Goal: Task Accomplishment & Management: Manage account settings

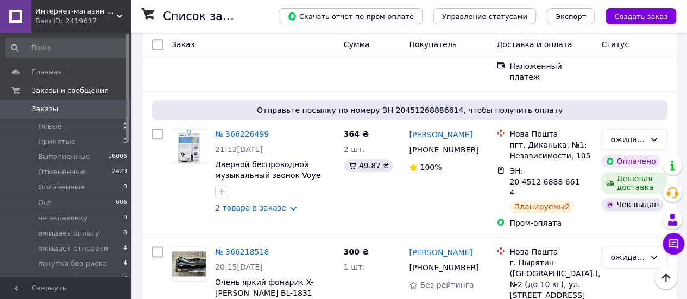
scroll to position [597, 0]
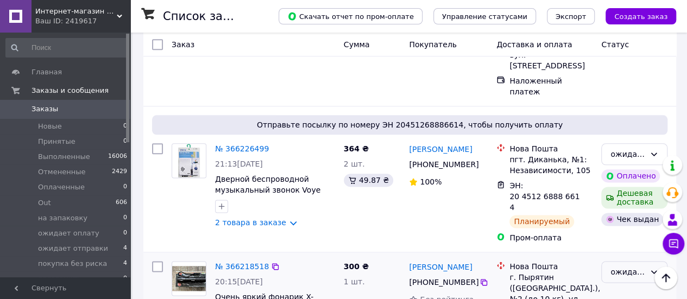
click at [614, 266] on div "ожидает отправки" at bounding box center [627, 272] width 35 height 12
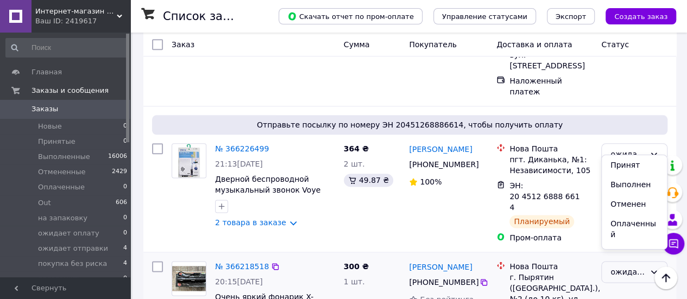
click at [630, 266] on div "ожидает отправки" at bounding box center [627, 272] width 35 height 12
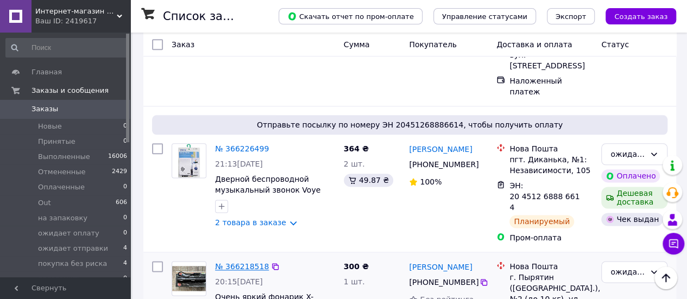
click at [243, 262] on link "№ 366218518" at bounding box center [242, 266] width 54 height 9
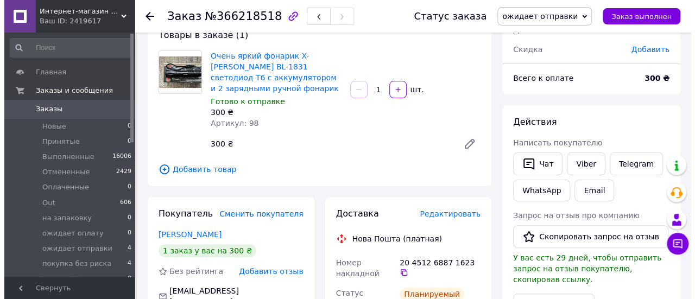
scroll to position [109, 0]
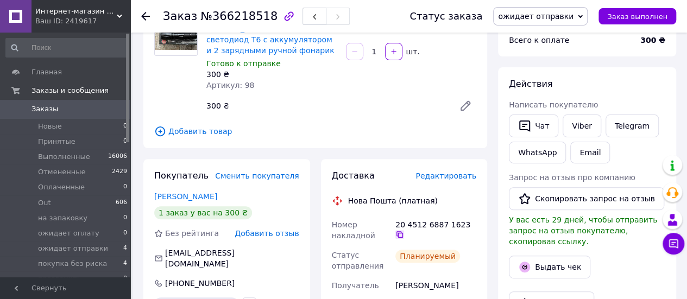
click at [404, 230] on icon at bounding box center [399, 234] width 9 height 9
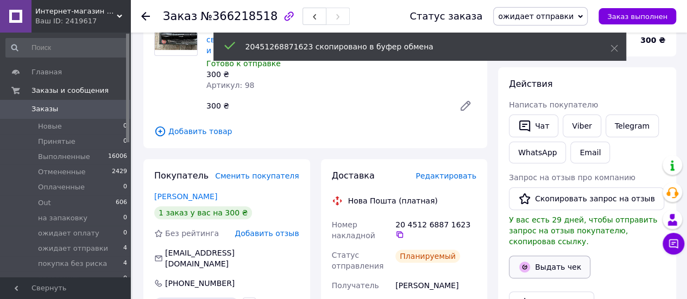
click at [541, 256] on button "Выдать чек" at bounding box center [549, 267] width 81 height 23
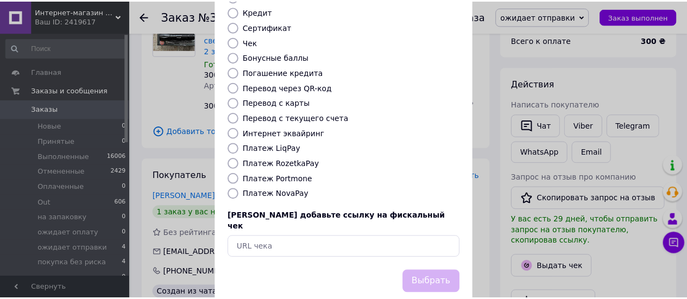
scroll to position [163, 0]
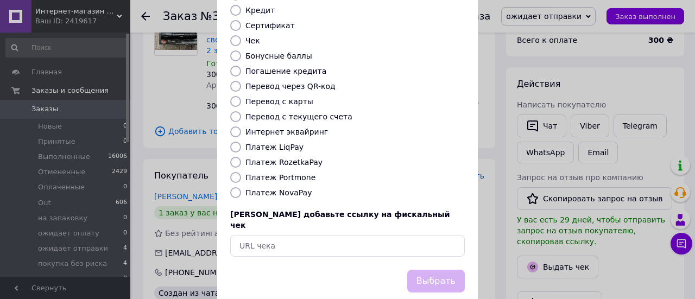
click at [237, 187] on input "Платеж NovaPay" at bounding box center [235, 192] width 11 height 11
radio input "true"
click at [442, 270] on button "Выбрать" at bounding box center [436, 281] width 58 height 23
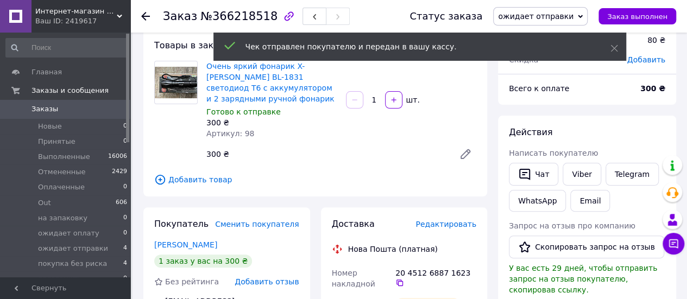
scroll to position [54, 0]
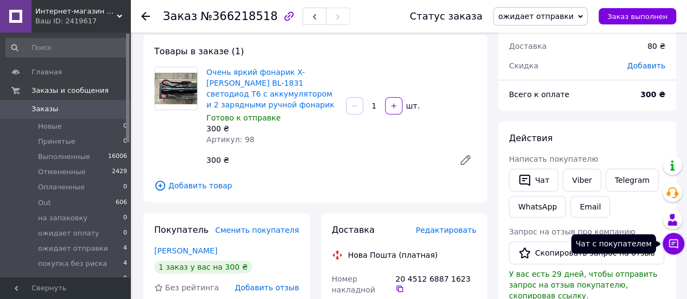
click at [674, 240] on icon at bounding box center [673, 243] width 11 height 11
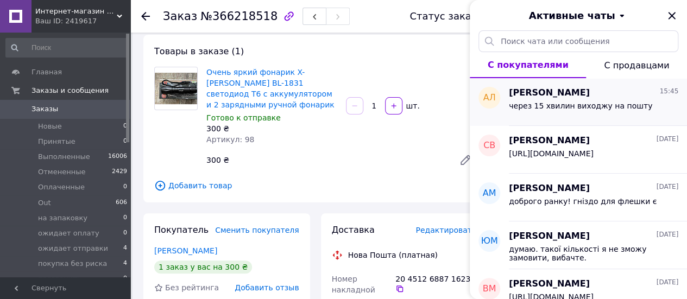
click at [573, 110] on div "через 15 хвилин виходжу на пошту" at bounding box center [580, 109] width 143 height 15
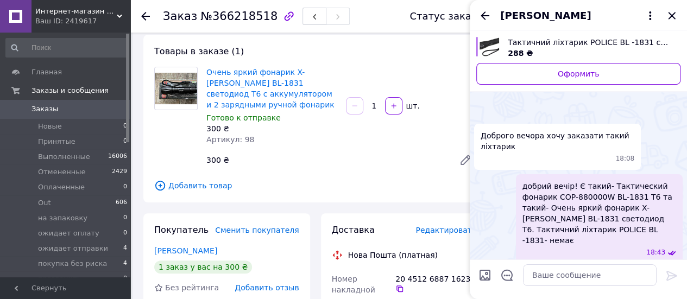
scroll to position [705, 0]
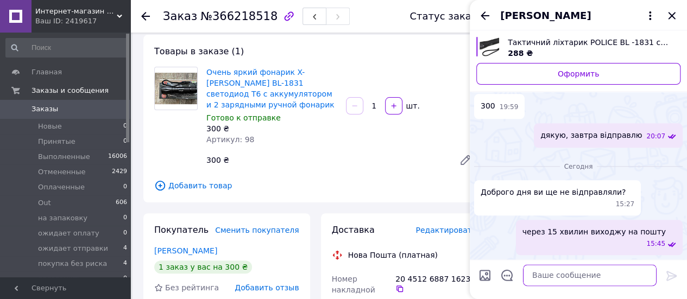
drag, startPoint x: 548, startPoint y: 280, endPoint x: 512, endPoint y: 296, distance: 39.4
click at [547, 278] on textarea at bounding box center [590, 275] width 134 height 22
type textarea "з"
paste textarea "20451268871623"
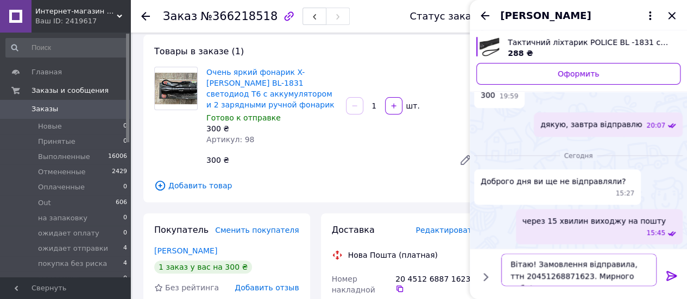
type textarea "Вітаю! Замовлення відправила, ттн 20451268871623. Мирного неба!"
click at [676, 273] on icon at bounding box center [671, 275] width 13 height 13
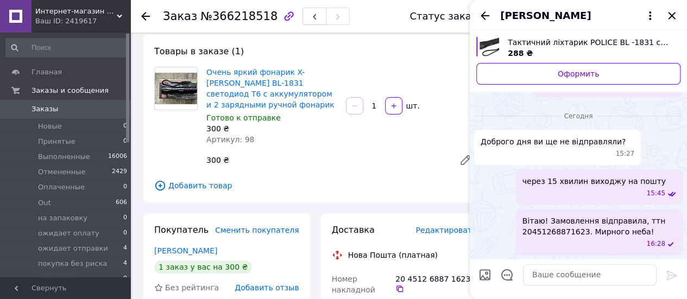
scroll to position [755, 0]
drag, startPoint x: 671, startPoint y: 17, endPoint x: 670, endPoint y: 24, distance: 7.7
click at [673, 18] on icon "Закрыть" at bounding box center [671, 15] width 13 height 13
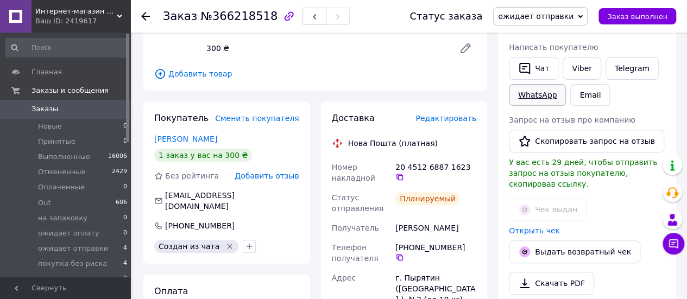
scroll to position [217, 0]
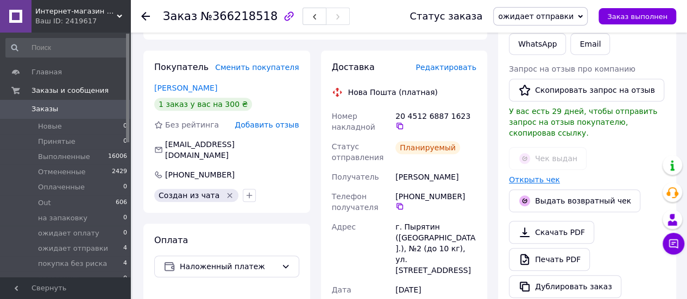
click at [535, 175] on link "Открыть чек" at bounding box center [534, 179] width 51 height 9
click at [673, 239] on icon at bounding box center [673, 243] width 9 height 9
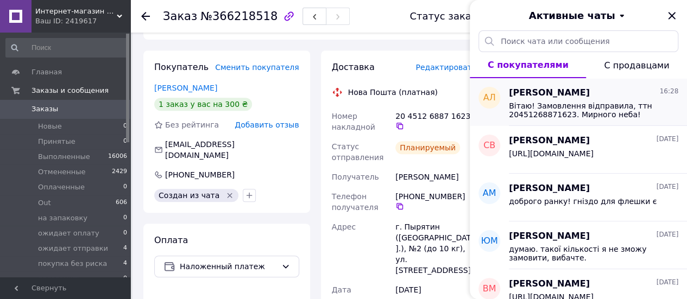
click at [578, 115] on span "Вітаю! Замовлення відправила, ттн 20451268871623. Мирного неба!" at bounding box center [586, 110] width 154 height 17
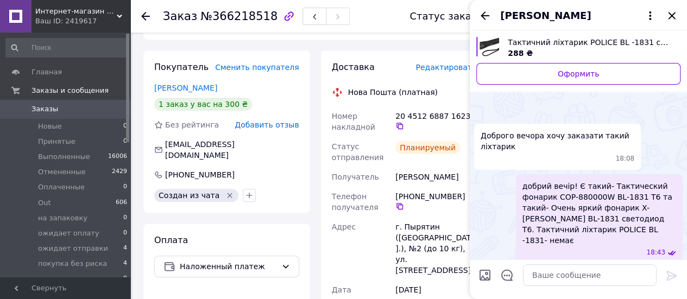
scroll to position [755, 0]
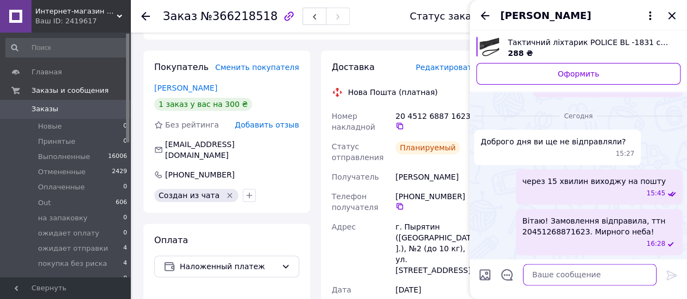
click at [559, 277] on textarea at bounding box center [590, 275] width 134 height 22
paste textarea "[URL][DOMAIN_NAME]"
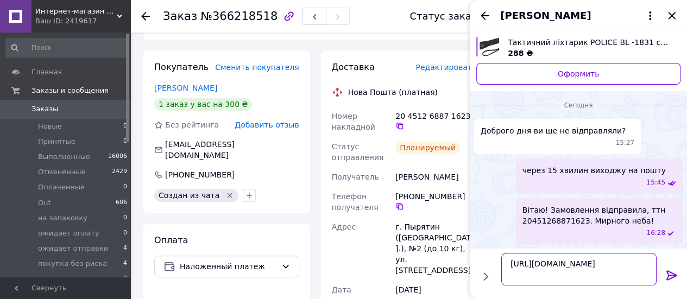
type textarea "[URL][DOMAIN_NAME]"
click at [669, 276] on icon at bounding box center [671, 276] width 10 height 10
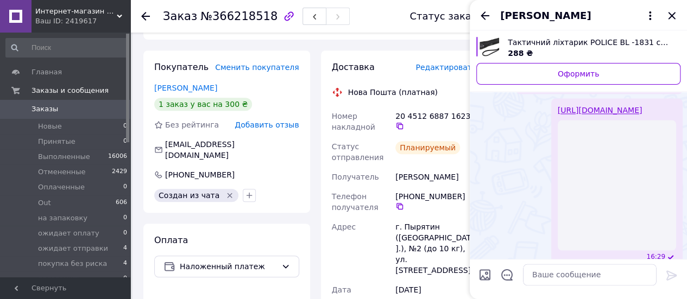
scroll to position [923, 0]
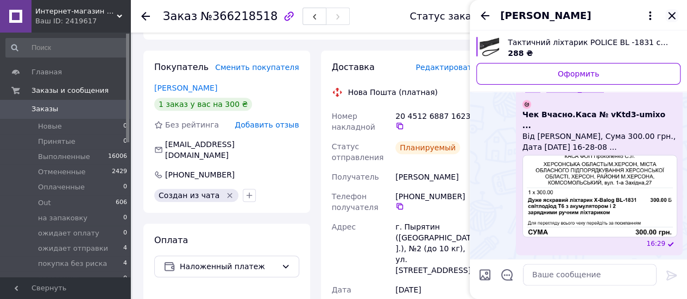
click at [672, 18] on icon "Закрыть" at bounding box center [671, 15] width 13 height 13
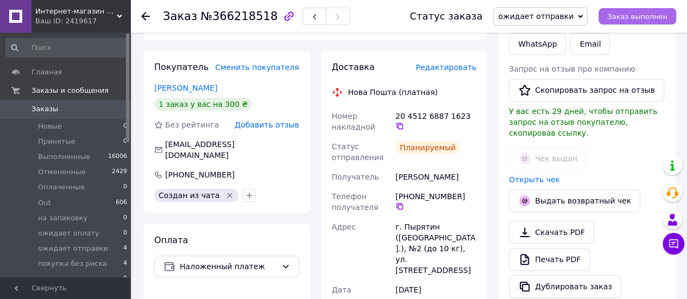
click at [639, 18] on span "Заказ выполнен" at bounding box center [637, 16] width 60 height 8
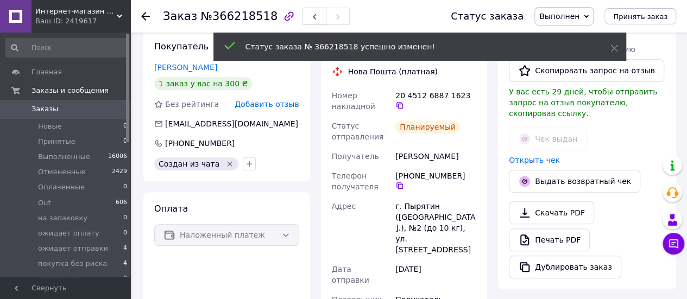
scroll to position [4, 0]
click at [144, 18] on icon at bounding box center [145, 16] width 9 height 9
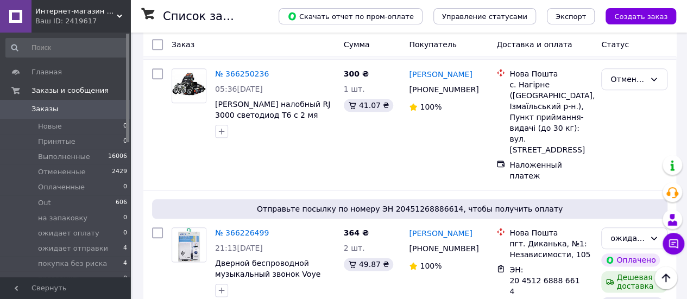
scroll to position [543, 0]
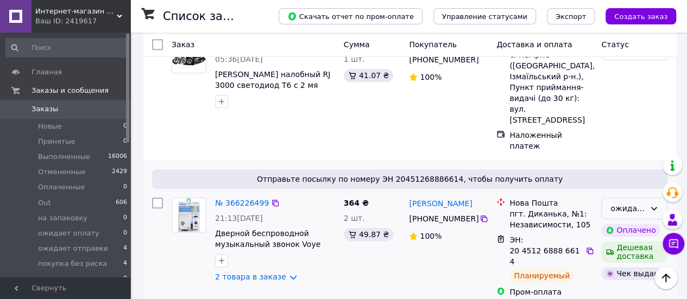
click at [636, 202] on div "ожидает отправки" at bounding box center [627, 208] width 35 height 12
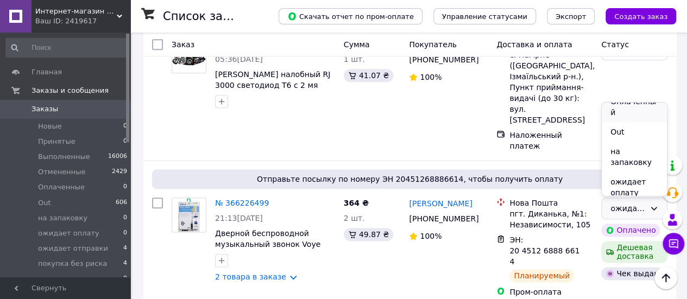
scroll to position [109, 0]
click at [619, 171] on li "покупка без риска" at bounding box center [633, 178] width 65 height 30
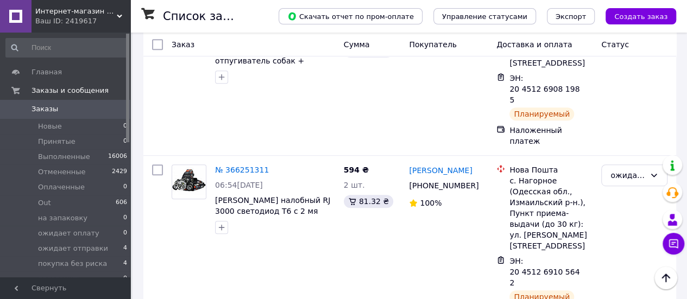
scroll to position [217, 0]
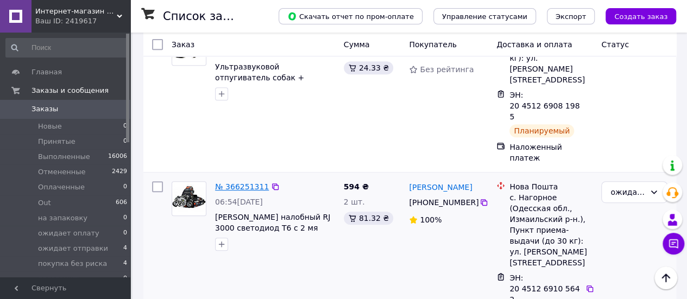
click at [248, 182] on link "№ 366251311" at bounding box center [242, 186] width 54 height 9
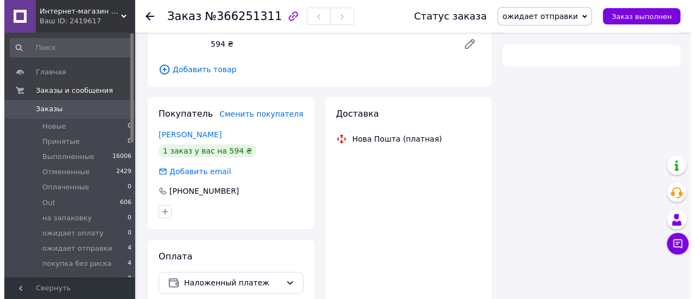
scroll to position [217, 0]
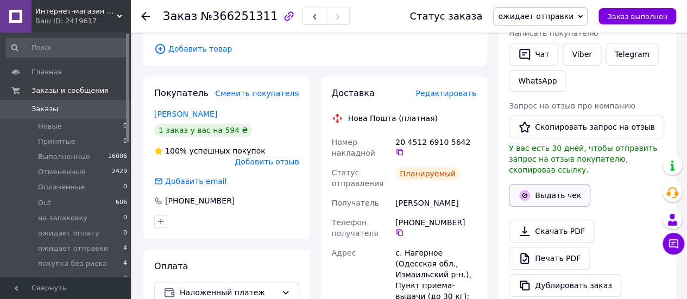
click at [558, 189] on button "Выдать чек" at bounding box center [549, 195] width 81 height 23
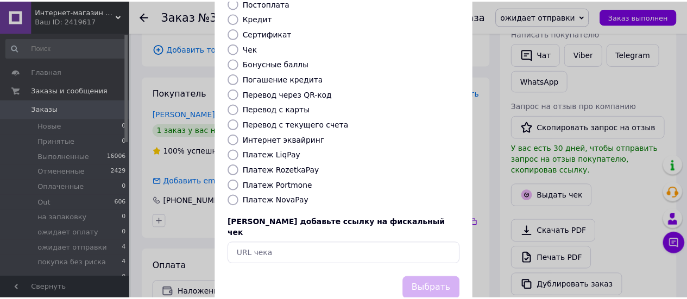
scroll to position [166, 0]
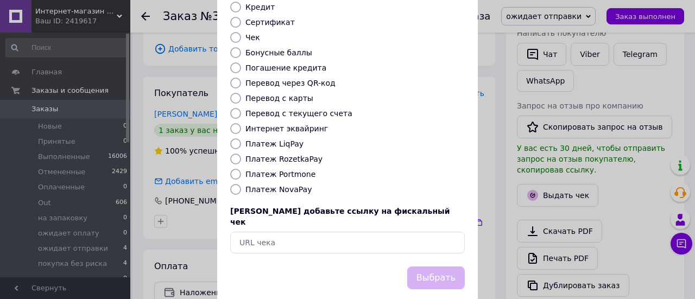
click at [233, 184] on input "Платеж NovaPay" at bounding box center [235, 189] width 11 height 11
radio input "true"
click at [449, 267] on button "Выбрать" at bounding box center [436, 278] width 58 height 23
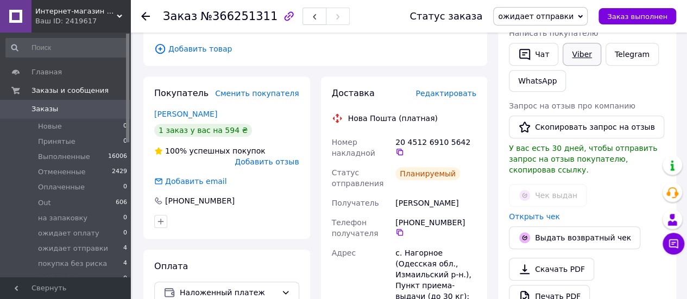
click at [584, 55] on link "Viber" at bounding box center [581, 54] width 38 height 23
click at [403, 149] on icon at bounding box center [399, 152] width 7 height 7
click at [537, 212] on link "Открыть чек" at bounding box center [534, 216] width 51 height 9
drag, startPoint x: 621, startPoint y: 15, endPoint x: 600, endPoint y: 28, distance: 24.7
click at [621, 15] on span "Заказ выполнен" at bounding box center [637, 16] width 60 height 8
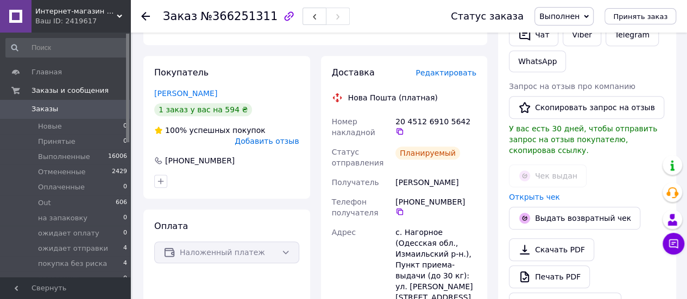
click at [142, 16] on use at bounding box center [145, 16] width 9 height 9
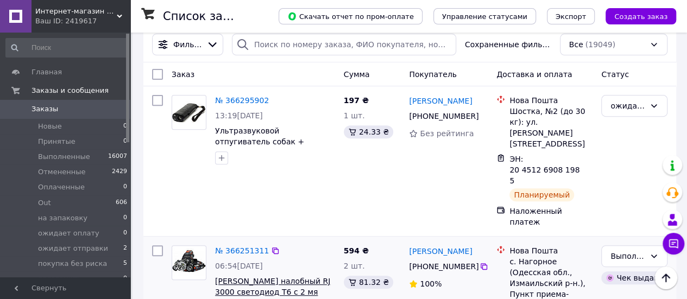
scroll to position [109, 0]
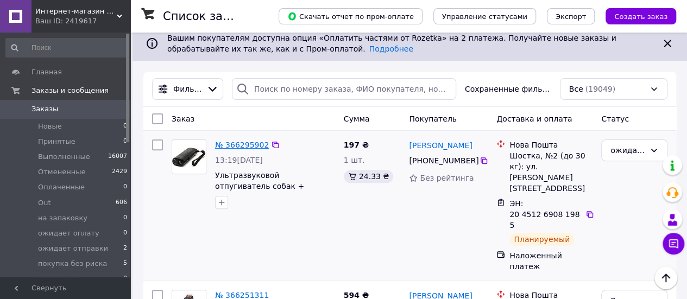
click at [240, 146] on link "№ 366295902" at bounding box center [242, 145] width 54 height 9
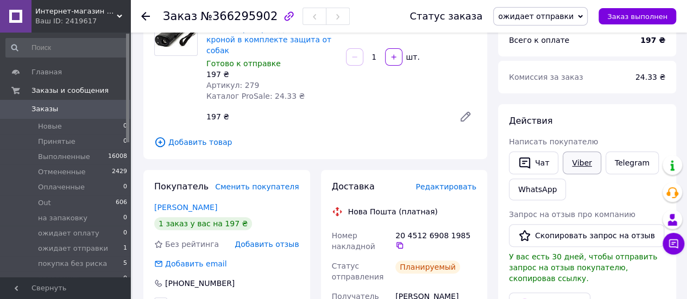
click at [580, 165] on link "Viber" at bounding box center [581, 162] width 38 height 23
click at [404, 241] on icon at bounding box center [399, 245] width 9 height 9
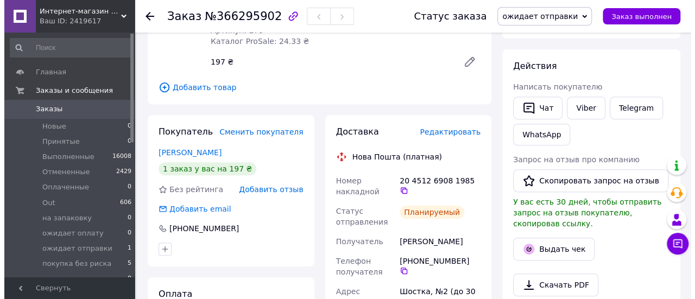
scroll to position [217, 0]
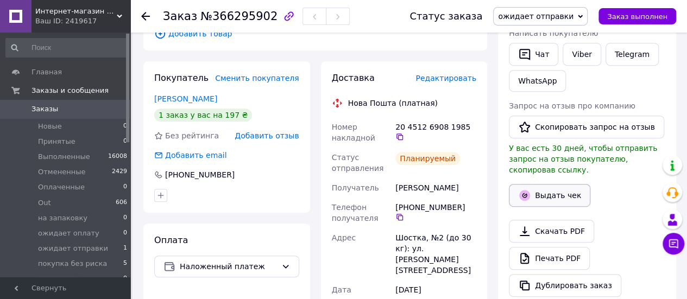
click at [553, 184] on button "Выдать чек" at bounding box center [549, 195] width 81 height 23
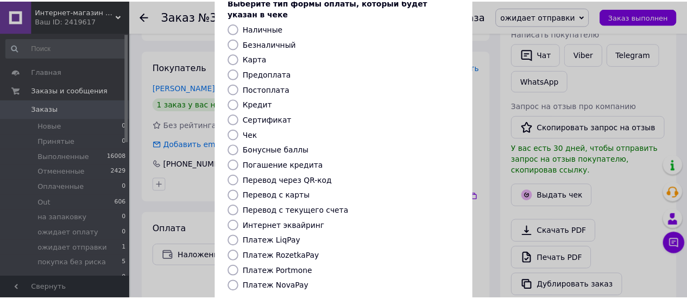
scroll to position [166, 0]
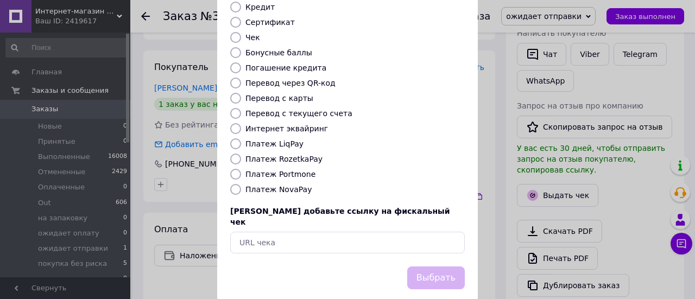
click at [234, 184] on input "Платеж NovaPay" at bounding box center [235, 189] width 11 height 11
radio input "true"
click at [422, 267] on button "Выбрать" at bounding box center [436, 278] width 58 height 23
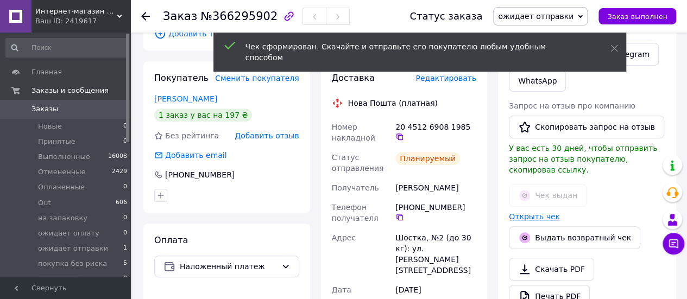
click at [522, 212] on link "Открыть чек" at bounding box center [534, 216] width 51 height 9
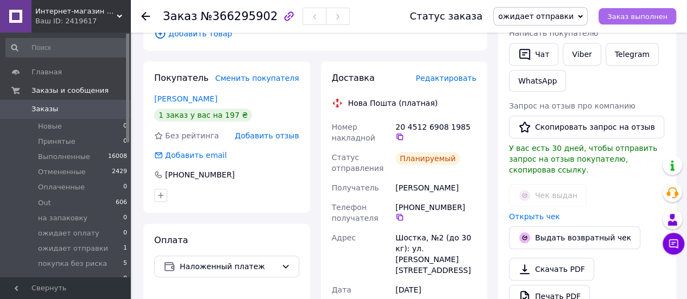
drag, startPoint x: 630, startPoint y: 15, endPoint x: 623, endPoint y: 19, distance: 8.3
click at [630, 15] on span "Заказ выполнен" at bounding box center [637, 16] width 60 height 8
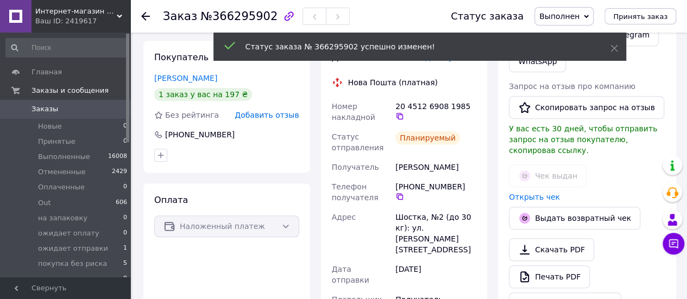
click at [147, 17] on icon at bounding box center [145, 16] width 9 height 9
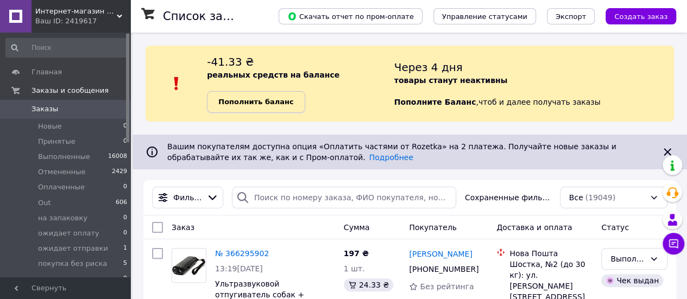
click at [264, 104] on b "Пополнить баланс" at bounding box center [255, 102] width 75 height 8
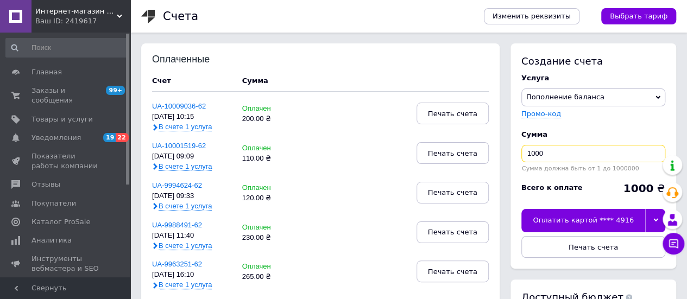
drag, startPoint x: 559, startPoint y: 153, endPoint x: 506, endPoint y: 157, distance: 52.8
click at [506, 157] on div "Создание счета Услуга Пополнение баланса Premium-дизайн Промо-код Сумма 1000 Су…" at bounding box center [590, 203] width 171 height 320
type input "209"
click at [626, 223] on div "Оплатить картой **** 4916" at bounding box center [583, 220] width 124 height 23
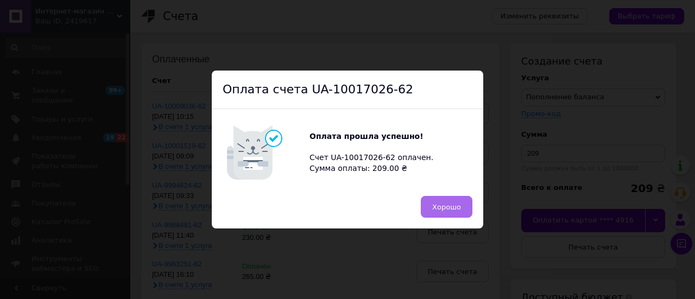
click at [432, 206] on button "Хорошо" at bounding box center [447, 207] width 52 height 22
